Goal: Information Seeking & Learning: Learn about a topic

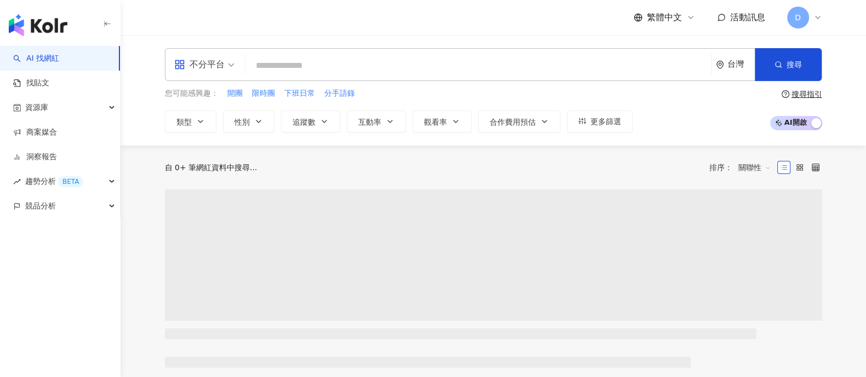
drag, startPoint x: 0, startPoint y: 0, endPoint x: 225, endPoint y: 70, distance: 235.1
click at [225, 70] on span "不分平台" at bounding box center [204, 65] width 60 height 18
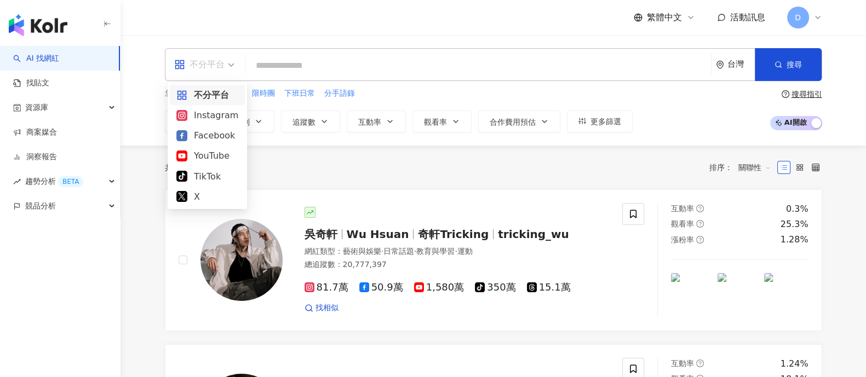
click at [204, 117] on div "Instagram" at bounding box center [207, 115] width 62 height 14
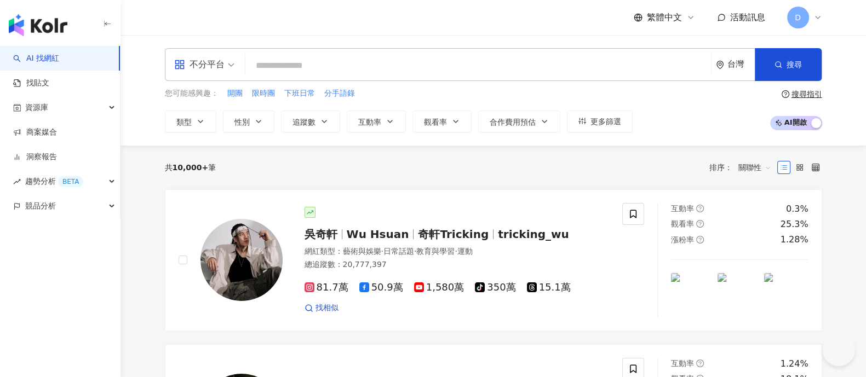
click at [198, 121] on icon "button" at bounding box center [200, 122] width 4 height 2
click at [193, 116] on button "類型 搜尋或選擇您想要的類型： 搜尋 藝術與娛樂 美妝時尚 氣候和環境 日常話題 教育與學習 家庭 財經 美食 命理占卜 遊戲 法政社會 生活風格 影視娛樂 …" at bounding box center [190, 122] width 51 height 22
click at [214, 68] on div "不分平台" at bounding box center [199, 65] width 50 height 18
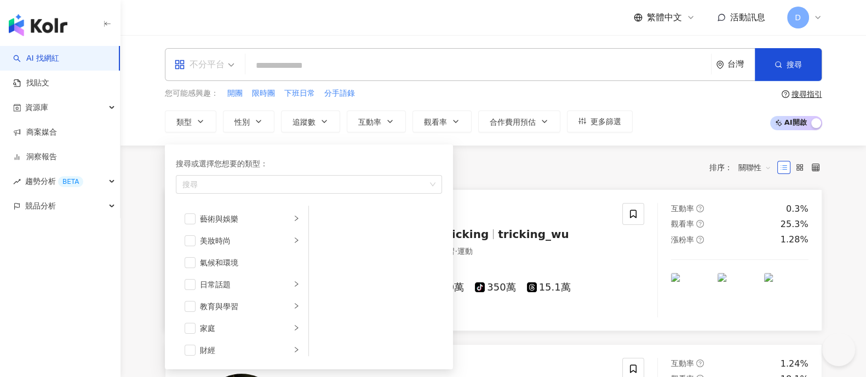
scroll to position [74, 0]
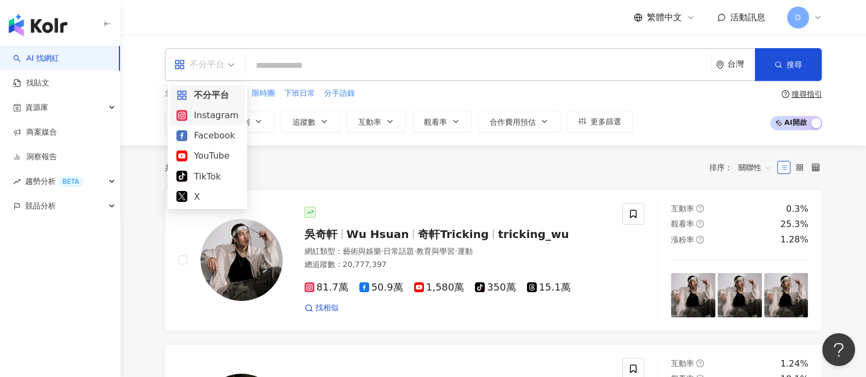
click at [207, 112] on div "Instagram" at bounding box center [207, 115] width 62 height 14
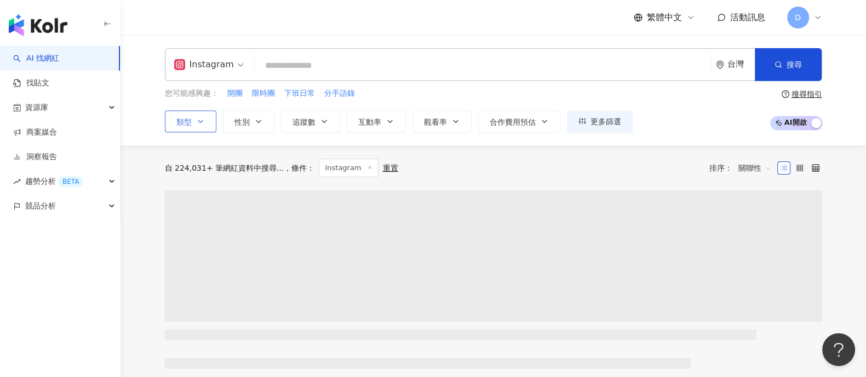
click at [211, 123] on button "類型" at bounding box center [190, 122] width 51 height 22
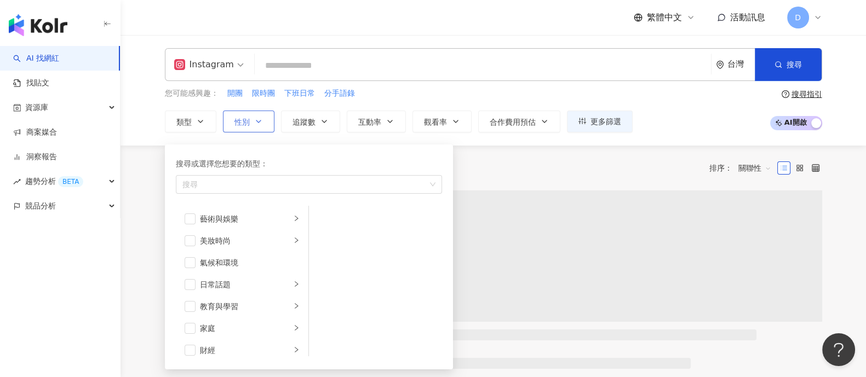
click at [236, 118] on span "性別" at bounding box center [241, 122] width 15 height 9
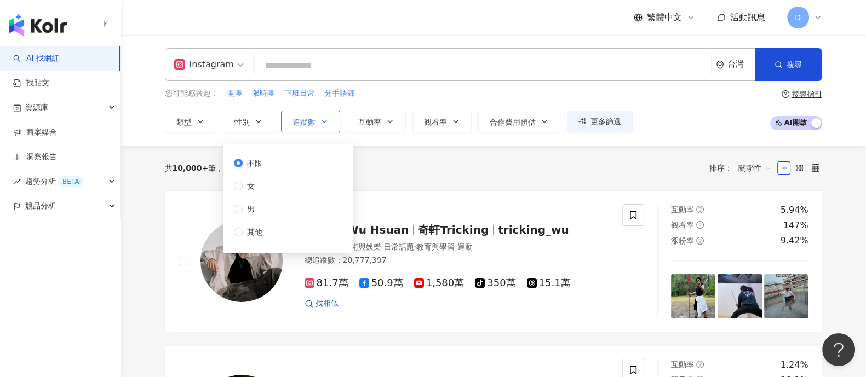
click at [320, 118] on icon "button" at bounding box center [324, 121] width 9 height 9
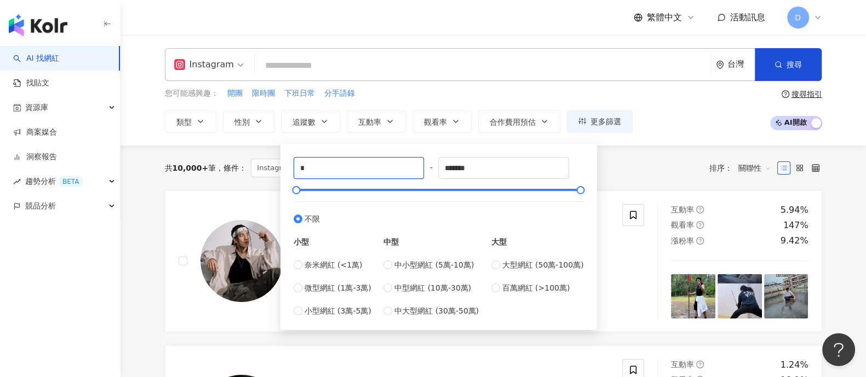
drag, startPoint x: 324, startPoint y: 167, endPoint x: 211, endPoint y: 162, distance: 113.5
type input "*****"
drag, startPoint x: 515, startPoint y: 167, endPoint x: 392, endPoint y: 172, distance: 123.9
click at [392, 172] on div "***** - ******* 不限 小型 奈米網紅 (<1萬) 微型網紅 (1萬-3萬) 小型網紅 (3萬-5萬) 中型 中小型網紅 (5萬-10萬) 中型…" at bounding box center [439, 237] width 290 height 160
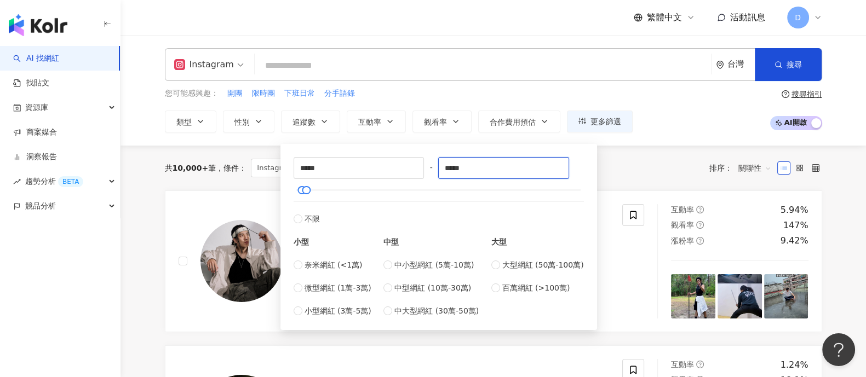
type input "*****"
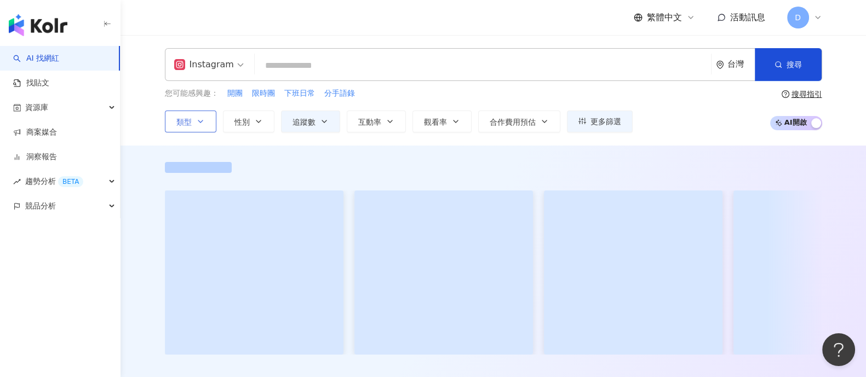
click at [199, 125] on button "類型" at bounding box center [190, 122] width 51 height 22
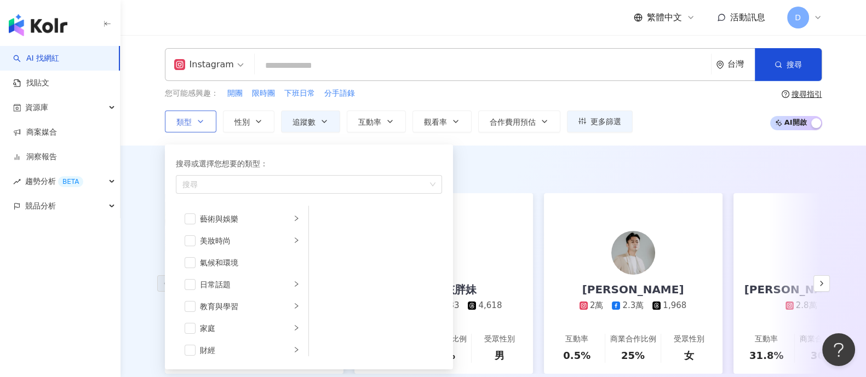
scroll to position [68, 0]
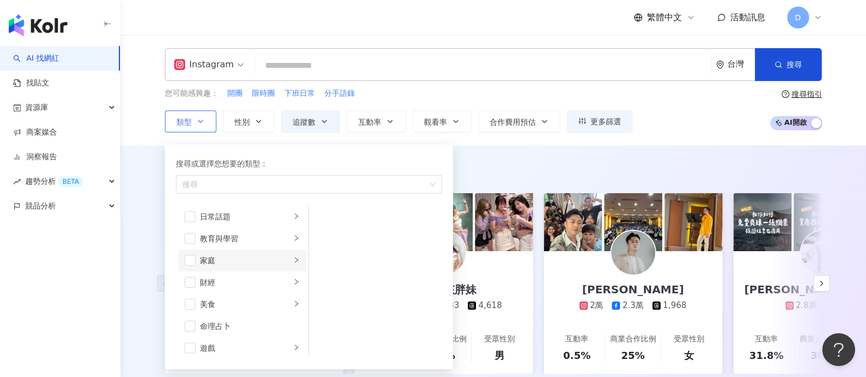
click at [226, 261] on div "家庭" at bounding box center [245, 261] width 91 height 12
click at [323, 238] on span "button" at bounding box center [323, 241] width 11 height 11
click at [508, 164] on div "AI 推薦 ： 精選優質網紅" at bounding box center [493, 169] width 657 height 14
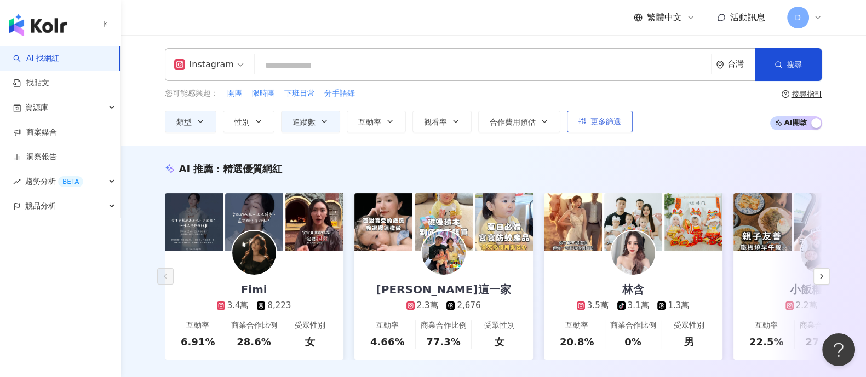
click at [623, 124] on button "更多篩選" at bounding box center [600, 122] width 66 height 22
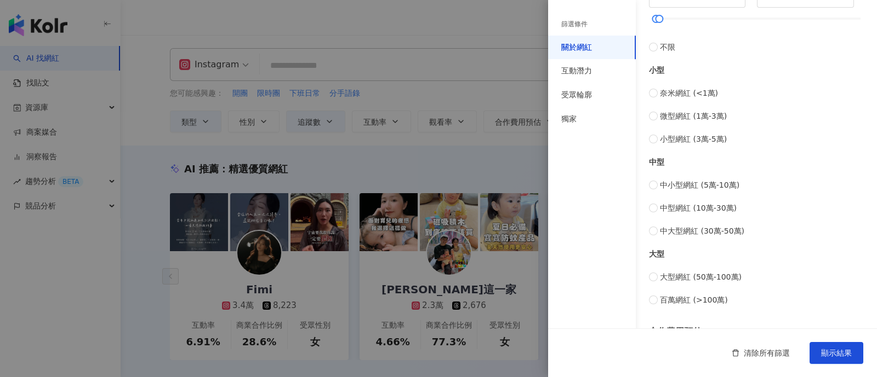
scroll to position [449, 0]
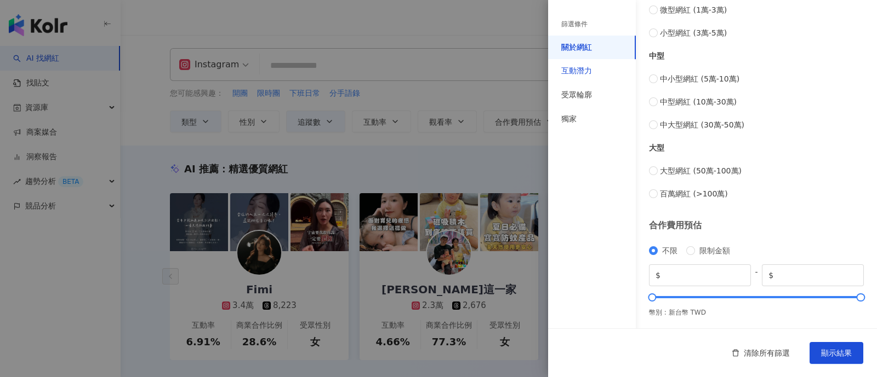
click at [586, 69] on div "互動潛力" at bounding box center [576, 71] width 31 height 11
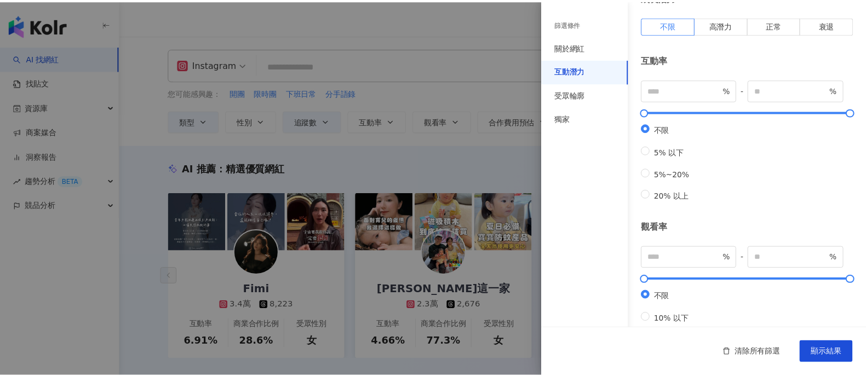
scroll to position [15, 0]
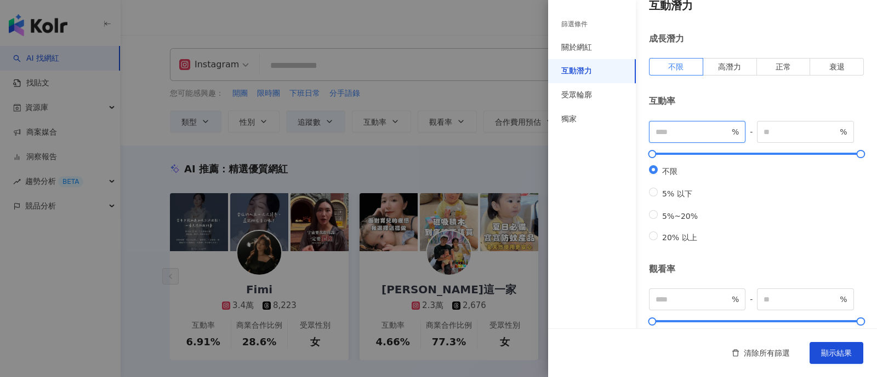
click at [685, 131] on input "number" at bounding box center [692, 132] width 74 height 12
type input "*"
click at [820, 354] on button "顯示結果" at bounding box center [836, 353] width 54 height 22
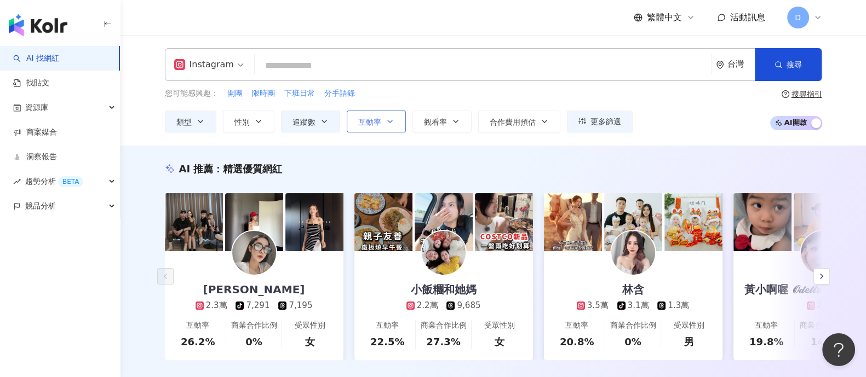
click at [381, 122] on button "互動率" at bounding box center [376, 122] width 59 height 22
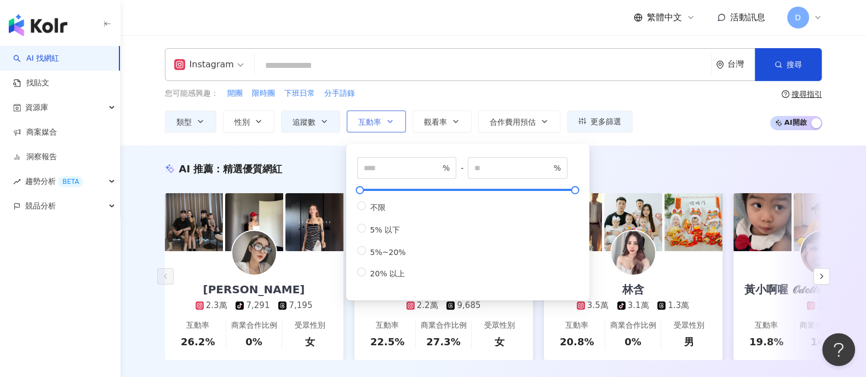
click at [381, 122] on button "互動率" at bounding box center [376, 122] width 59 height 22
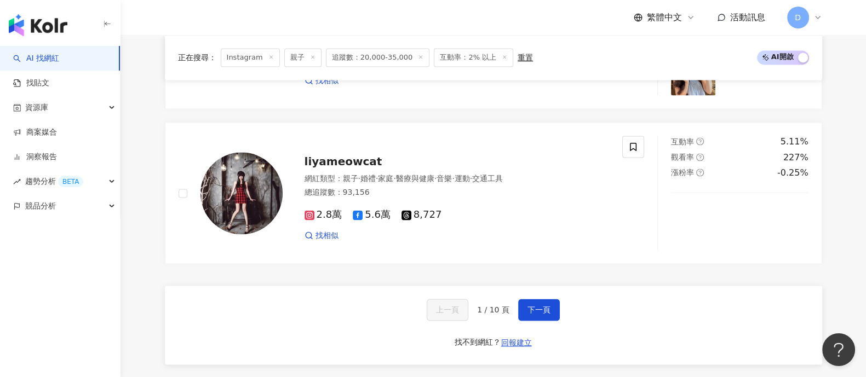
scroll to position [2054, 0]
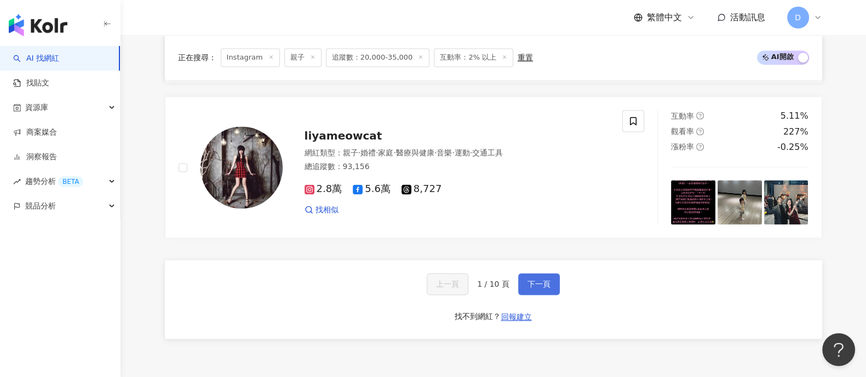
click at [538, 289] on span "下一頁" at bounding box center [539, 284] width 23 height 9
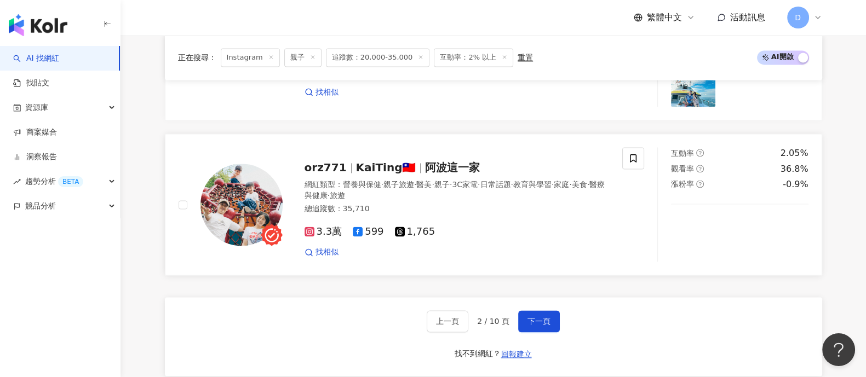
scroll to position [2057, 0]
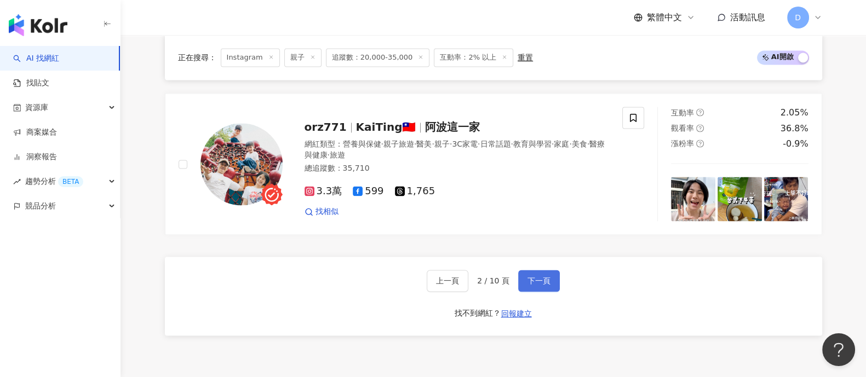
click at [530, 285] on span "下一頁" at bounding box center [539, 281] width 23 height 9
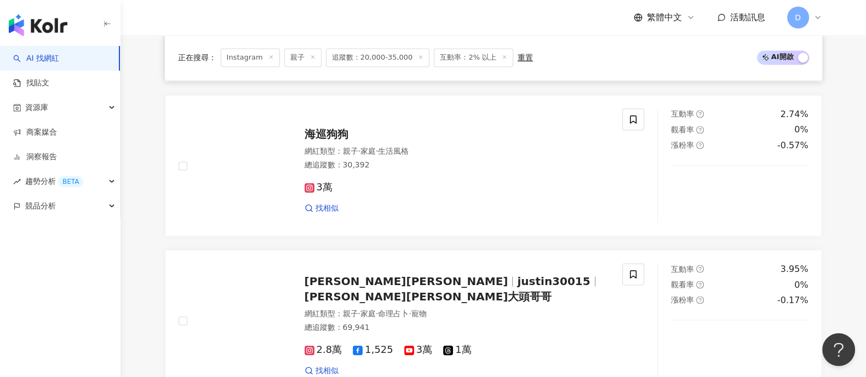
scroll to position [2035, 0]
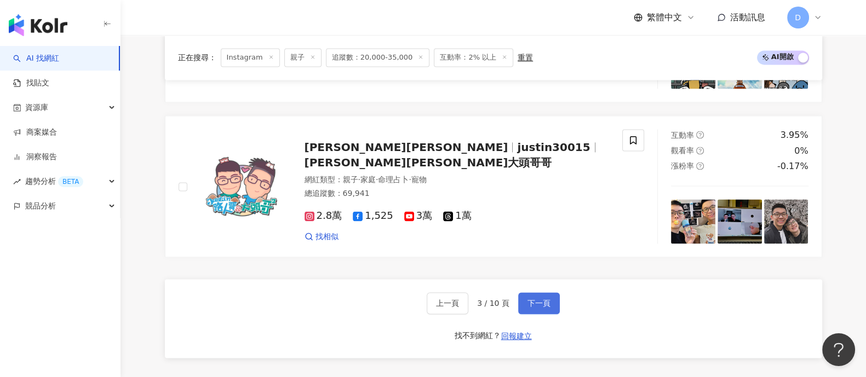
click at [531, 308] on span "下一頁" at bounding box center [539, 303] width 23 height 9
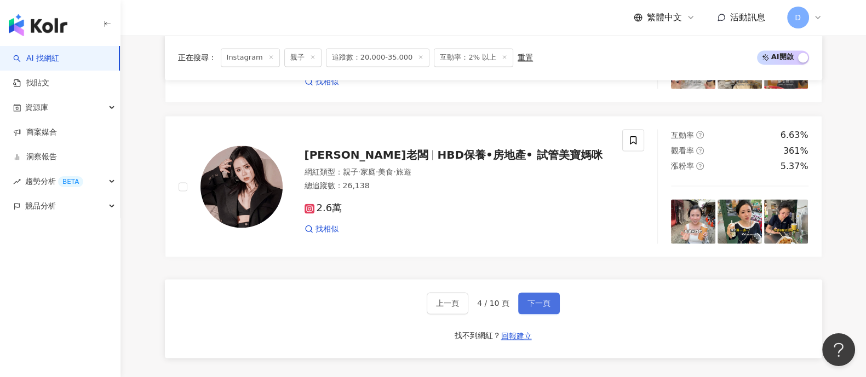
click at [535, 308] on span "下一頁" at bounding box center [539, 303] width 23 height 9
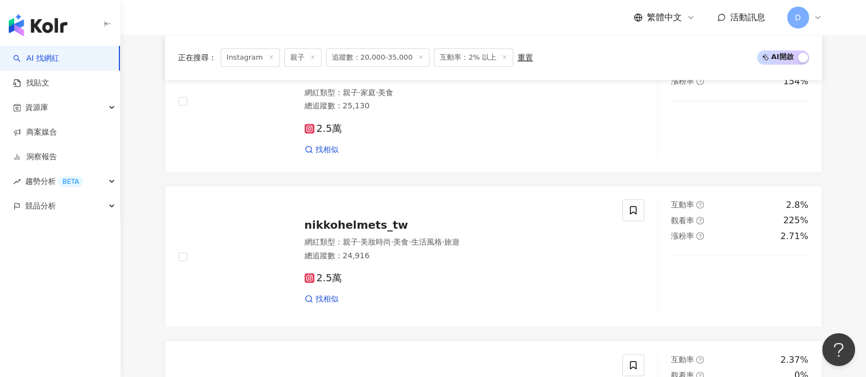
scroll to position [2194, 0]
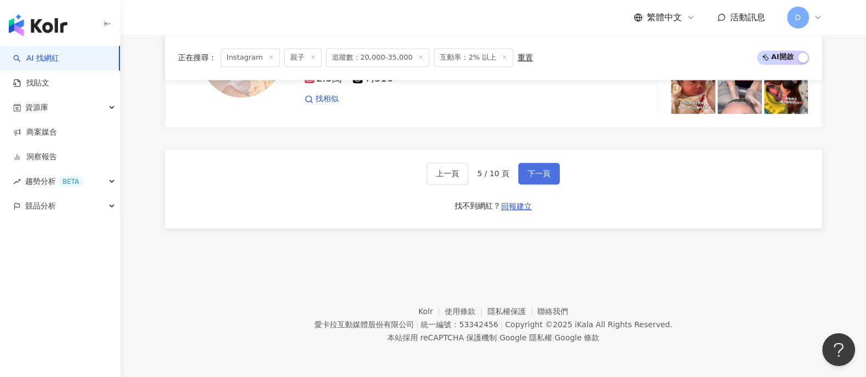
click at [522, 171] on button "下一頁" at bounding box center [539, 174] width 42 height 22
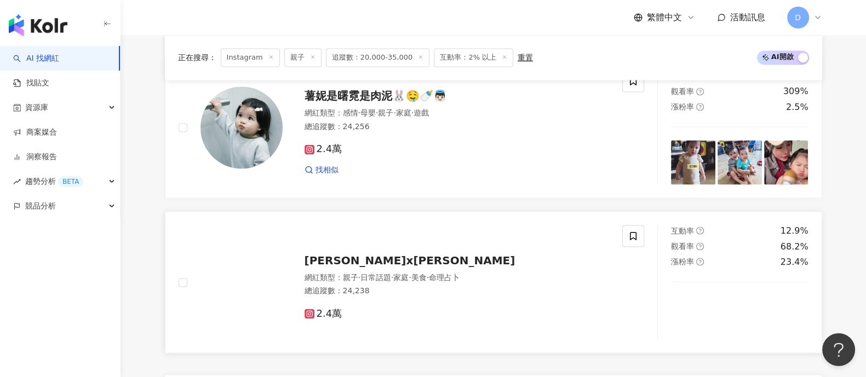
scroll to position [2034, 0]
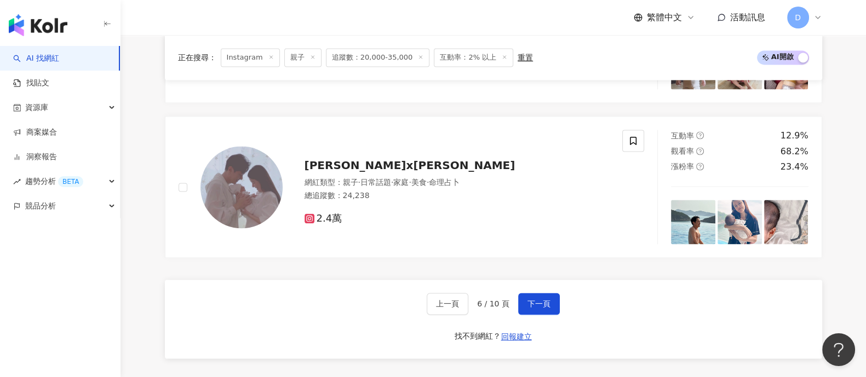
click at [524, 295] on div "上一頁 6 / 10 頁 下一頁 找不到網紅？ 回報建立" at bounding box center [493, 319] width 657 height 79
click at [528, 302] on button "下一頁" at bounding box center [539, 304] width 42 height 22
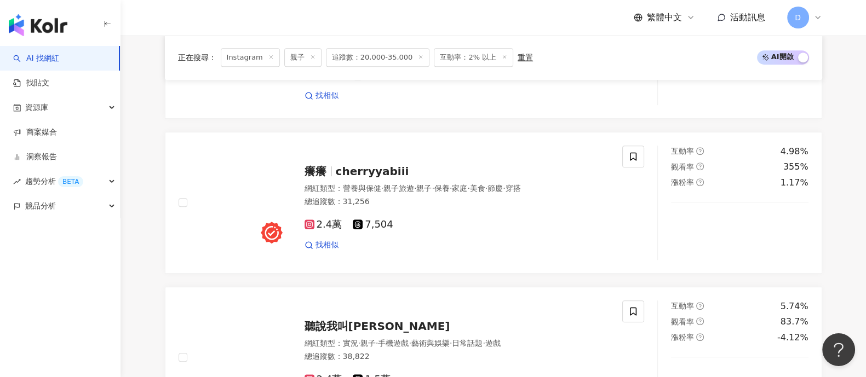
scroll to position [664, 0]
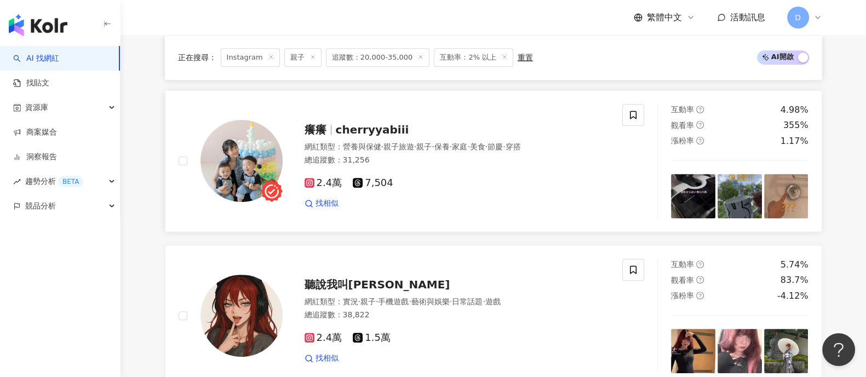
drag, startPoint x: 329, startPoint y: 154, endPoint x: 347, endPoint y: 142, distance: 22.0
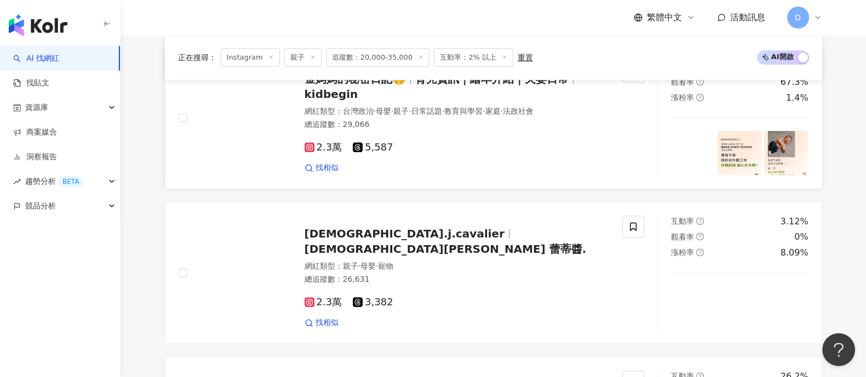
scroll to position [1349, 0]
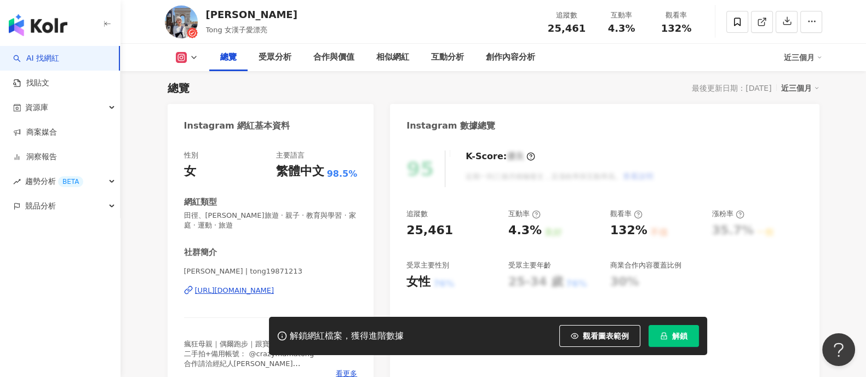
scroll to position [136, 0]
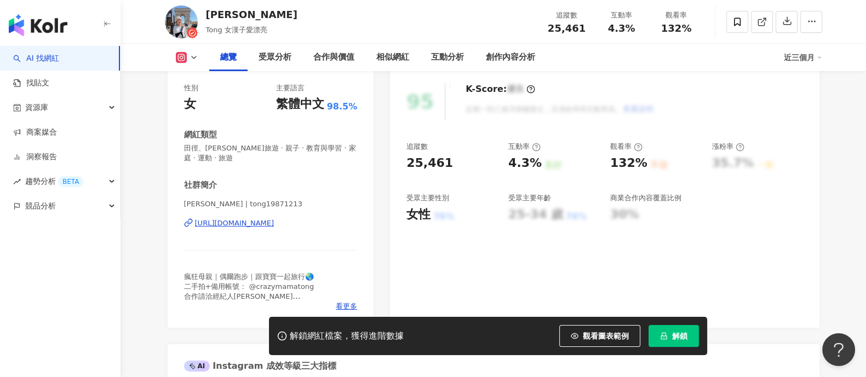
click at [238, 220] on div "https://www.instagram.com/tong19871213/" at bounding box center [234, 224] width 79 height 10
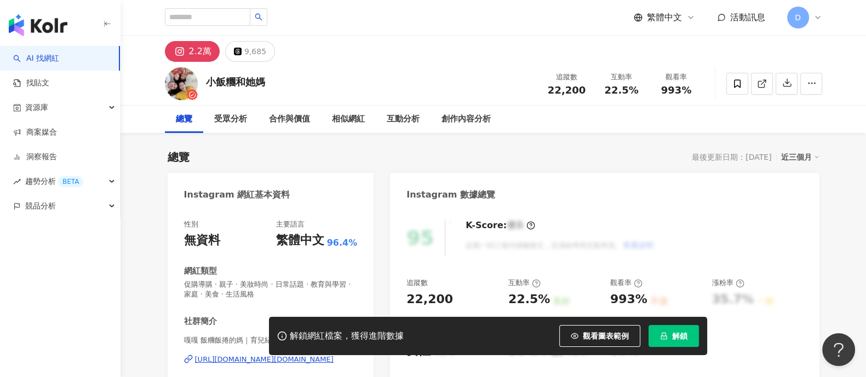
click at [265, 355] on div "[URL][DOMAIN_NAME][DOMAIN_NAME]" at bounding box center [264, 360] width 139 height 10
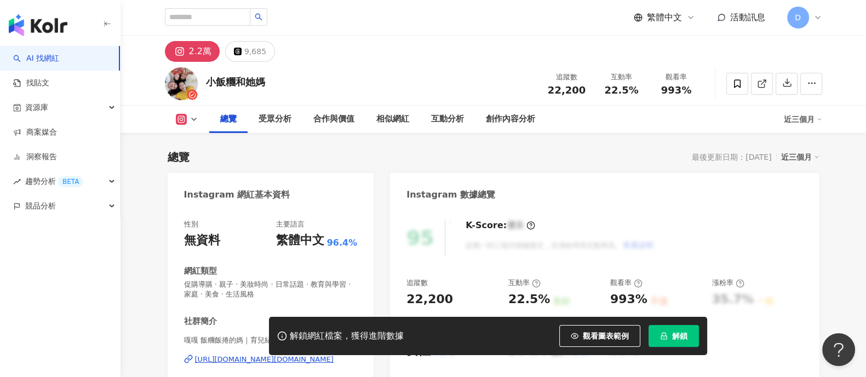
scroll to position [68, 0]
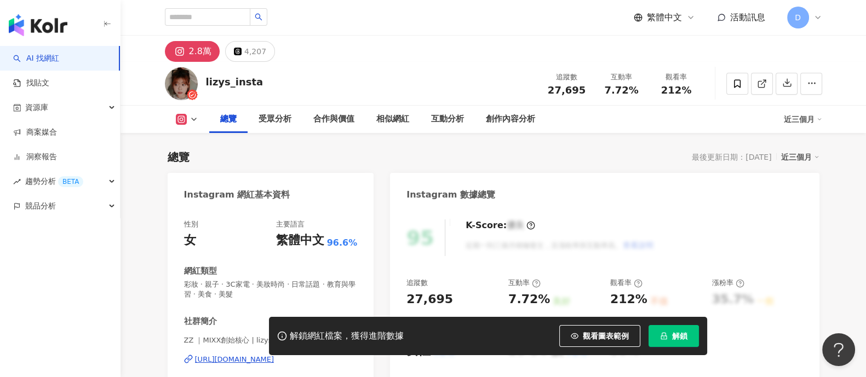
drag, startPoint x: 299, startPoint y: 212, endPoint x: 284, endPoint y: 221, distance: 16.7
click at [289, 221] on div "性別 女 主要語言 繁體中文 96.6% 網紅類型 彩妝 · 親子 · 3C家電 · 美妝時尚 · 日常話題 · 教育與學習 · 美食 · 美髮 社群簡介 Z…" at bounding box center [271, 334] width 174 height 228
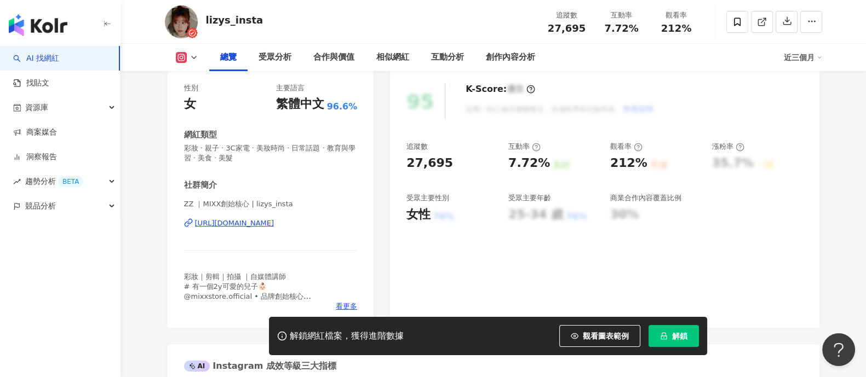
click at [274, 221] on div "https://www.instagram.com/lizys_insta/" at bounding box center [234, 224] width 79 height 10
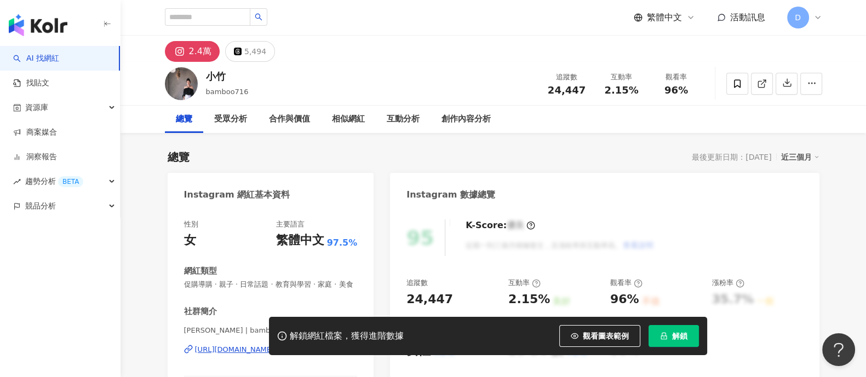
scroll to position [205, 0]
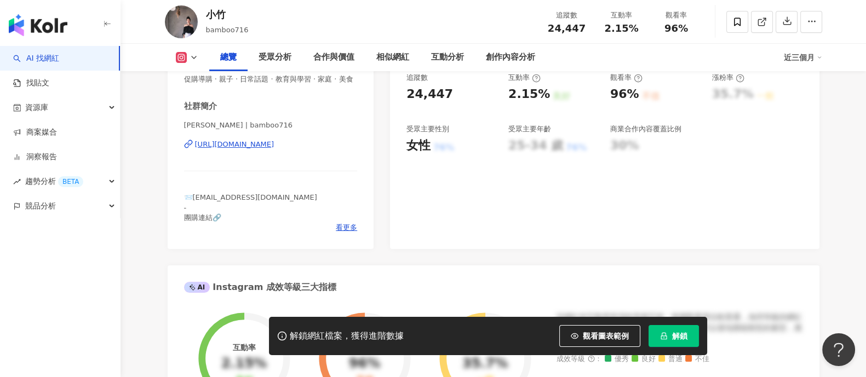
click at [266, 150] on div "https://www.instagram.com/bamboo716/" at bounding box center [234, 145] width 79 height 10
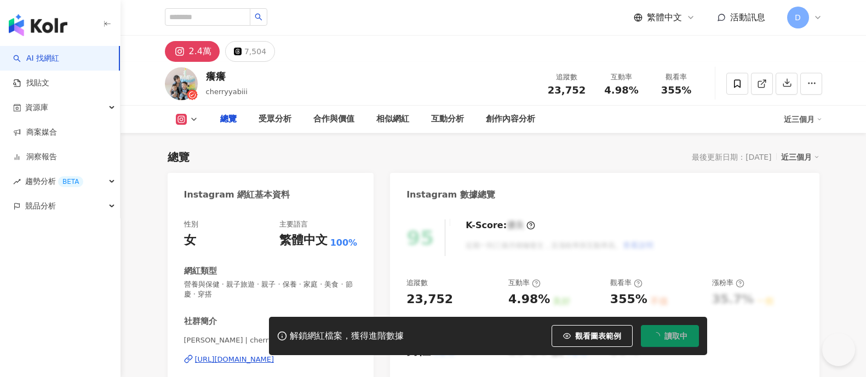
click at [268, 355] on div "https://www.instagram.com/cherryyabiii/" at bounding box center [234, 360] width 79 height 10
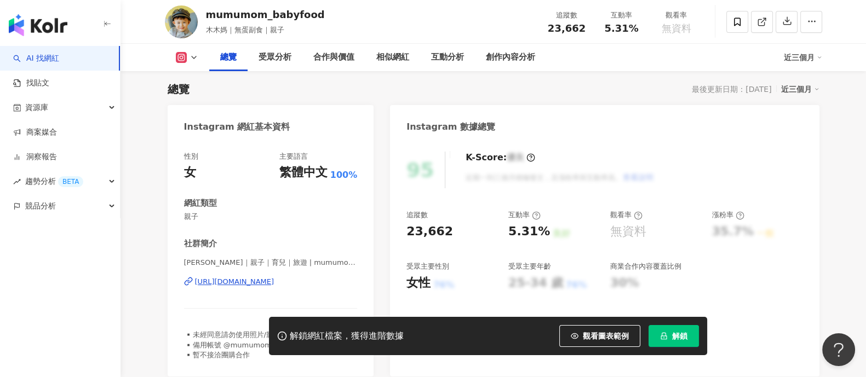
click at [233, 282] on div "[URL][DOMAIN_NAME]" at bounding box center [234, 282] width 79 height 10
